Goal: Navigation & Orientation: Find specific page/section

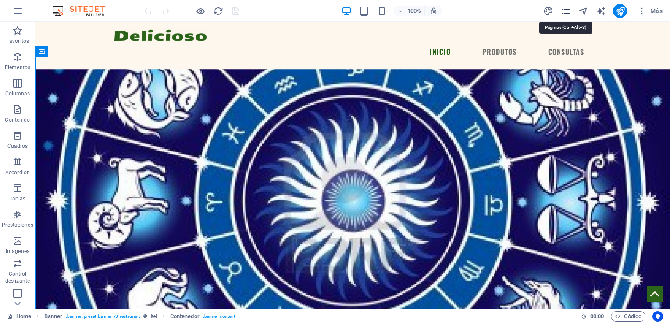
click at [565, 11] on icon "pages" at bounding box center [566, 11] width 10 height 10
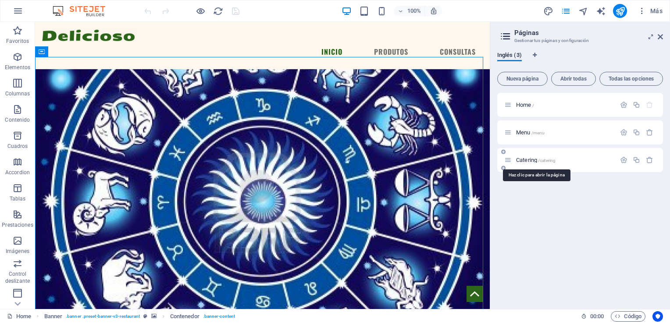
click at [539, 161] on span "/catering" at bounding box center [547, 160] width 18 height 5
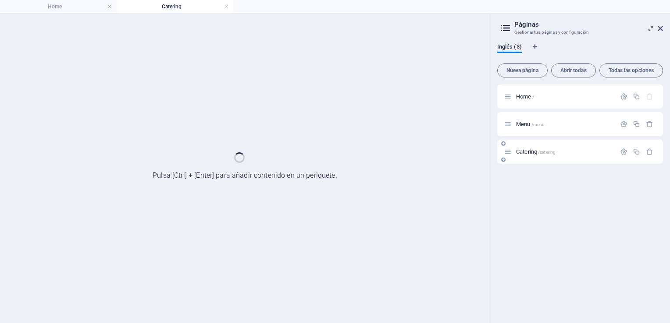
click at [539, 161] on div "Catering /catering" at bounding box center [580, 152] width 166 height 24
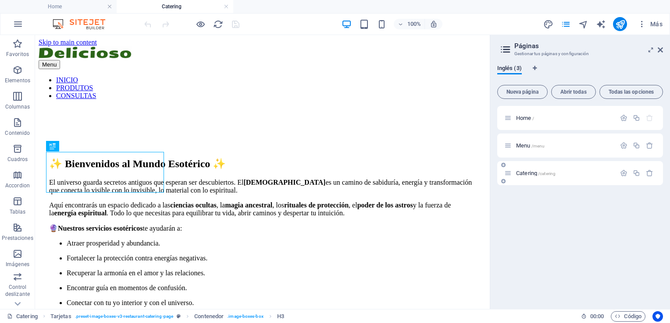
scroll to position [761, 0]
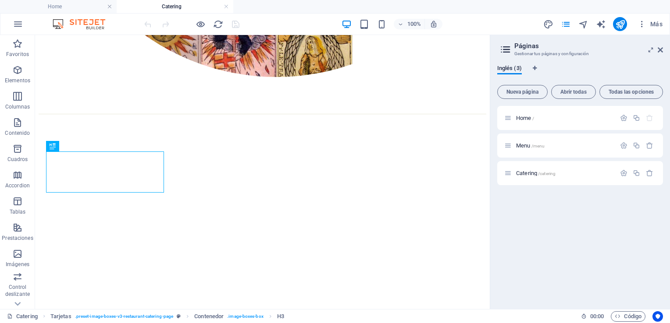
click at [669, 64] on html "dalias esperitismo Home Catering Favoritos Elementos Columnas Contenido Cuadros…" at bounding box center [335, 161] width 670 height 323
drag, startPoint x: 704, startPoint y: 99, endPoint x: 484, endPoint y: 111, distance: 220.4
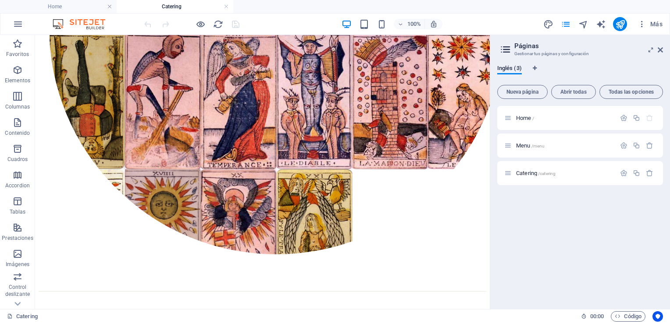
scroll to position [635, 0]
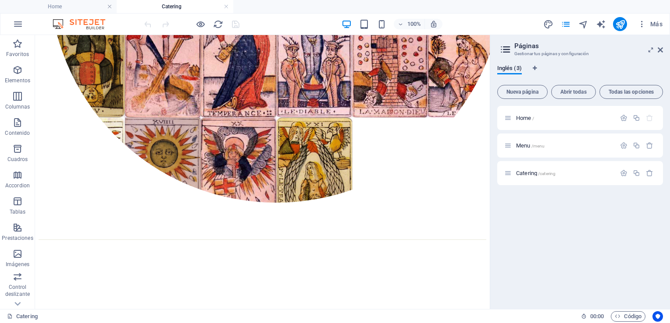
drag, startPoint x: 488, startPoint y: 57, endPoint x: 527, endPoint y: 134, distance: 86.2
click at [492, 99] on div "Inglés (3) Nueva página Abrir todas Todas las opciones Home / Menu /menu Cateri…" at bounding box center [580, 184] width 180 height 252
drag, startPoint x: 527, startPoint y: 134, endPoint x: 487, endPoint y: 100, distance: 52.6
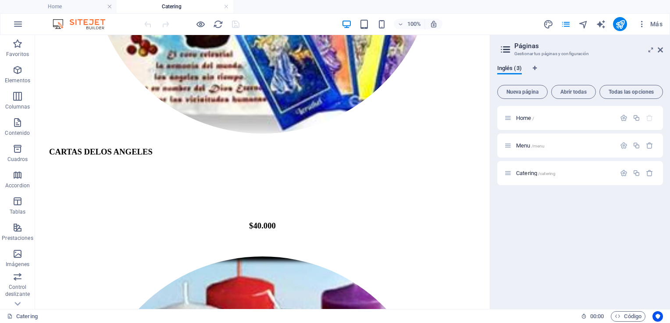
scroll to position [1874, 0]
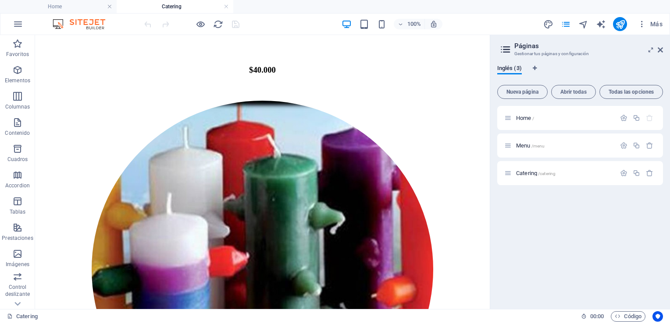
click at [557, 273] on div "Home / Menu /menu Catering /catering" at bounding box center [580, 204] width 166 height 196
click at [557, 275] on div "Home / Menu /menu Catering /catering" at bounding box center [580, 204] width 166 height 196
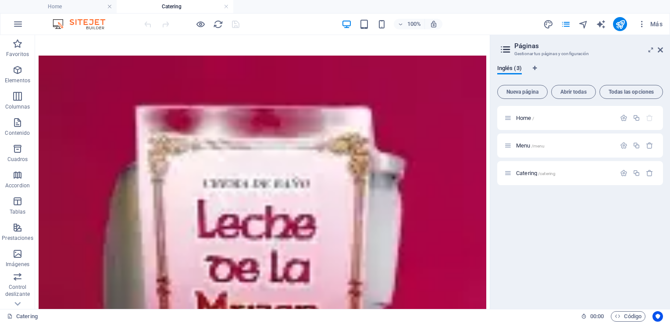
scroll to position [3499, 0]
